Goal: Task Accomplishment & Management: Use online tool/utility

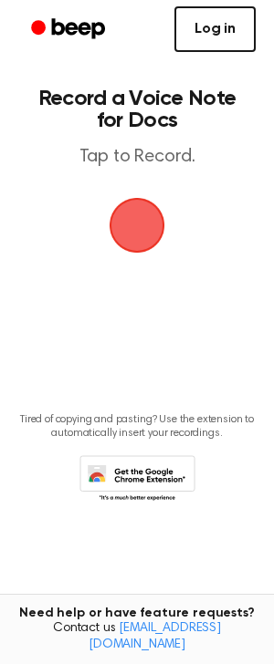
click at [209, 30] on link "Log in" at bounding box center [214, 29] width 81 height 46
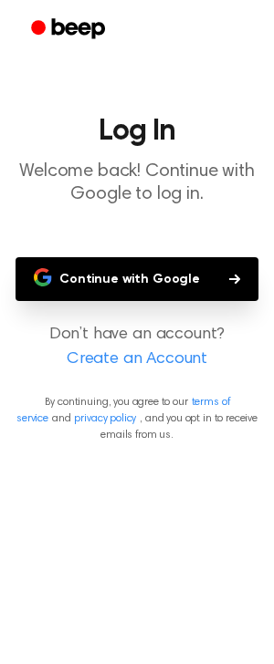
click at [137, 274] on button "Continue with Google" at bounding box center [137, 279] width 243 height 44
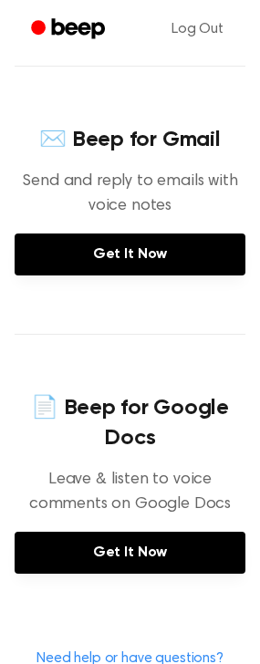
scroll to position [547, 0]
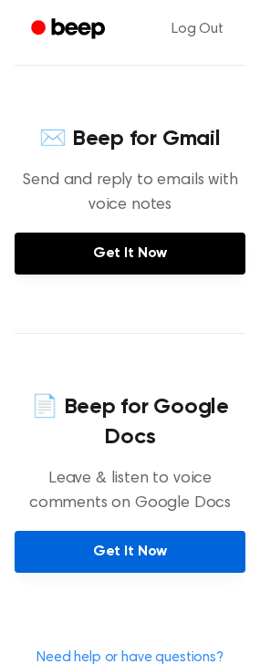
click at [134, 554] on link "Get It Now" at bounding box center [130, 552] width 231 height 42
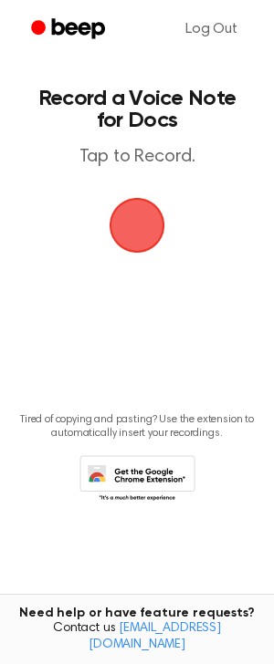
click at [142, 224] on span "button" at bounding box center [137, 225] width 102 height 102
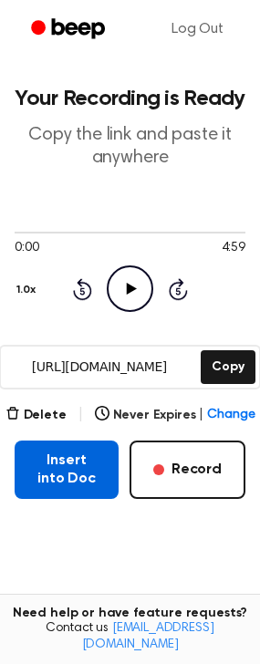
click at [66, 466] on button "Insert into Doc" at bounding box center [67, 469] width 104 height 58
